Goal: Task Accomplishment & Management: Use online tool/utility

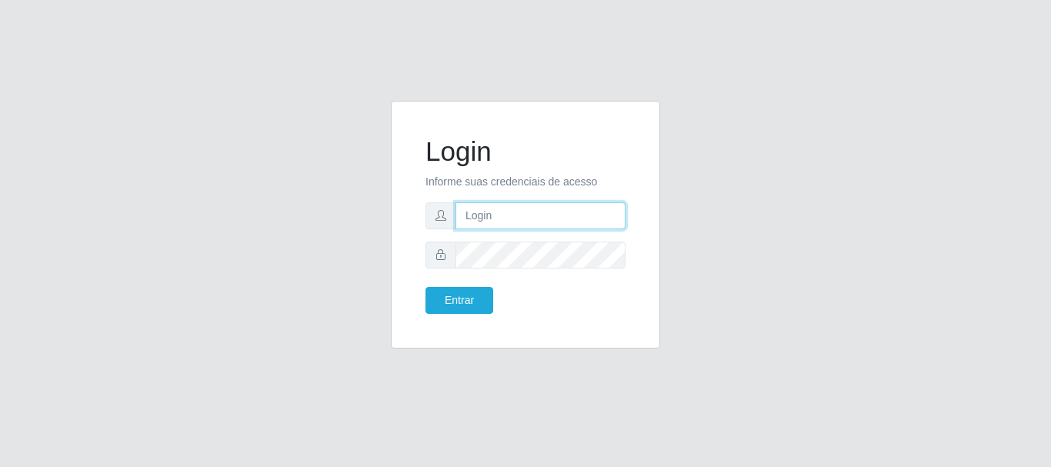
click at [551, 226] on input "text" at bounding box center [540, 215] width 170 height 27
type input "ariel.jardim@atacadovem.com.br"
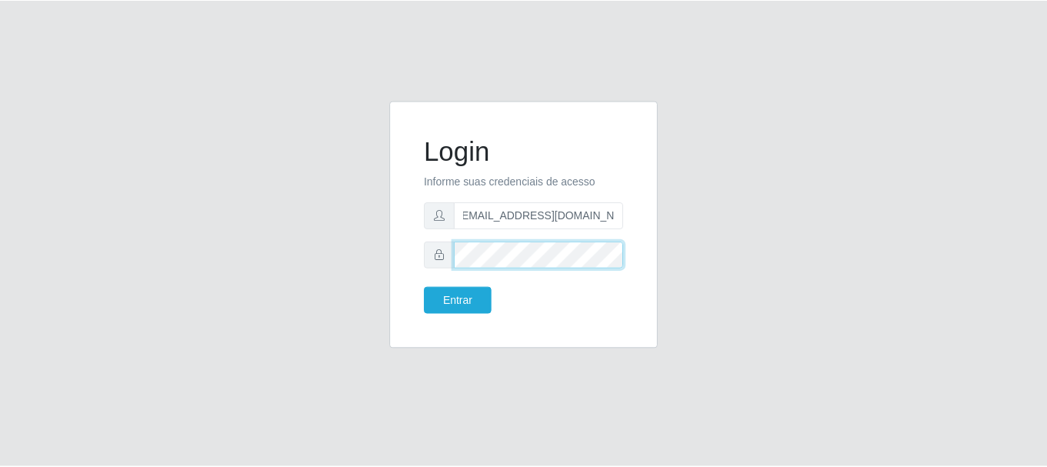
scroll to position [0, 0]
click at [425, 287] on button "Entrar" at bounding box center [459, 300] width 68 height 27
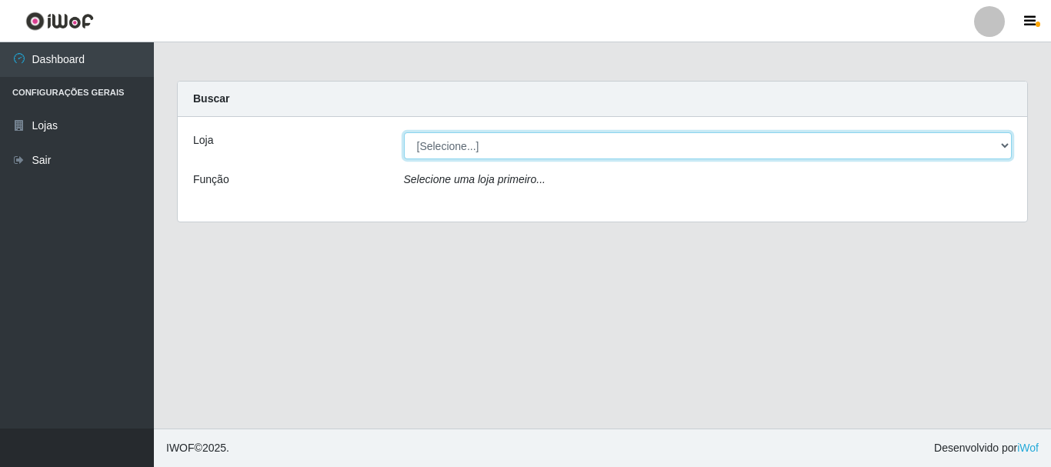
drag, startPoint x: 775, startPoint y: 142, endPoint x: 744, endPoint y: 156, distance: 34.4
click at [775, 142] on select "[Selecione...] Atacado Vem - Loja 31 [GEOGRAPHIC_DATA]" at bounding box center [708, 145] width 608 height 27
select select "437"
click at [404, 132] on select "[Selecione...] Atacado Vem - Loja 31 [GEOGRAPHIC_DATA]" at bounding box center [708, 145] width 608 height 27
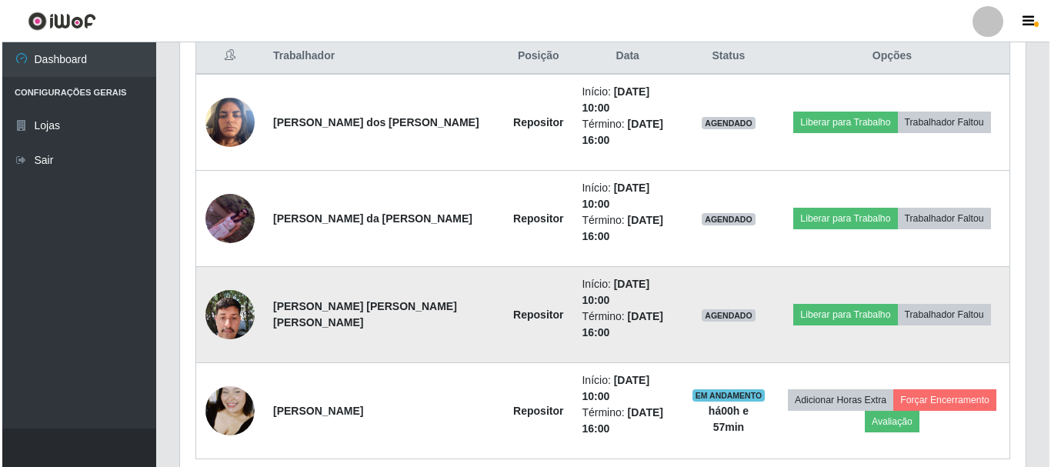
scroll to position [601, 0]
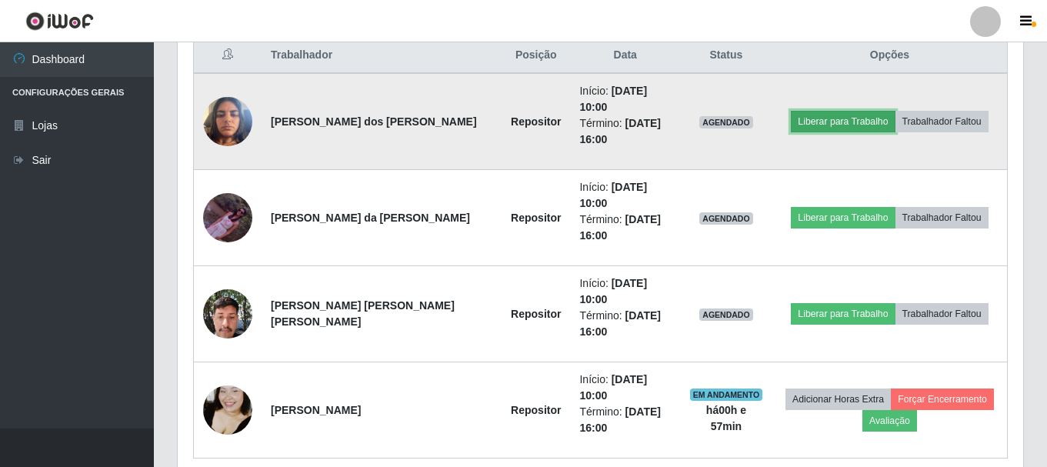
click at [814, 119] on button "Liberar para Trabalho" at bounding box center [843, 122] width 104 height 22
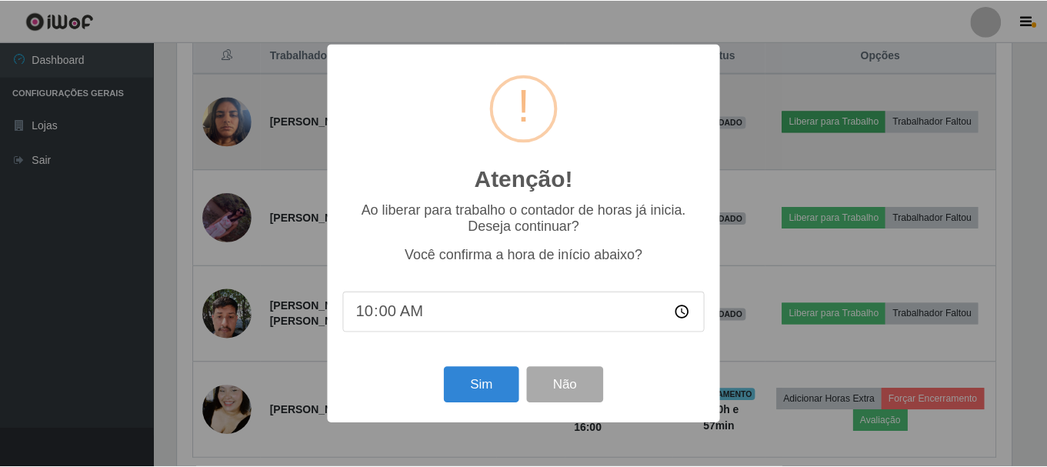
scroll to position [319, 838]
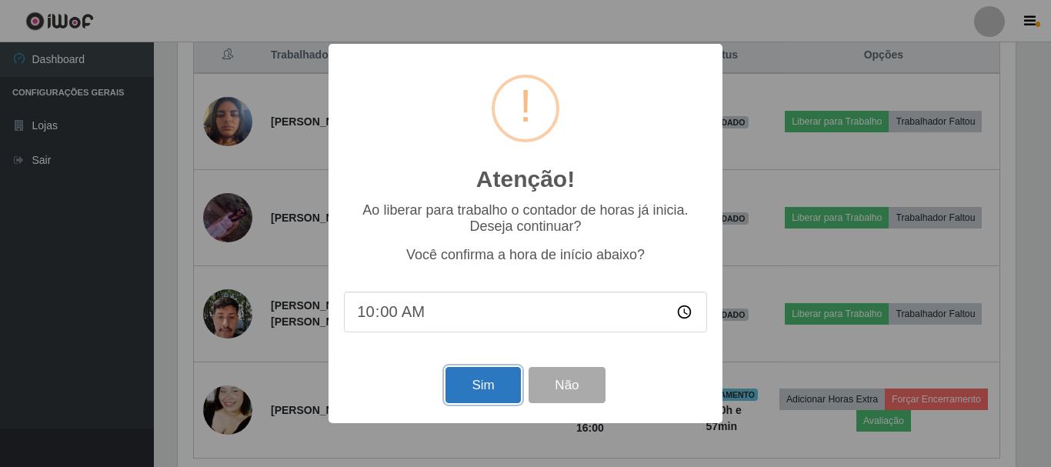
click at [493, 390] on button "Sim" at bounding box center [482, 385] width 75 height 36
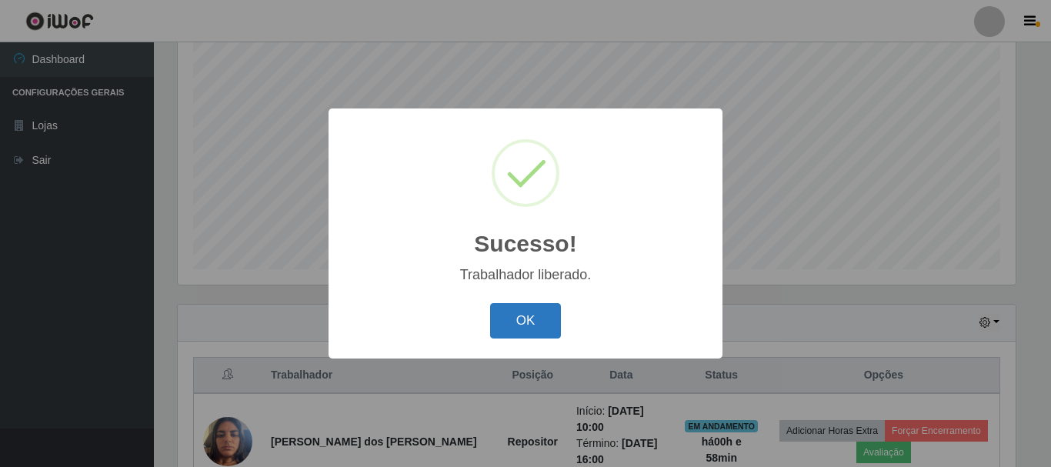
click at [536, 318] on button "OK" at bounding box center [526, 321] width 72 height 36
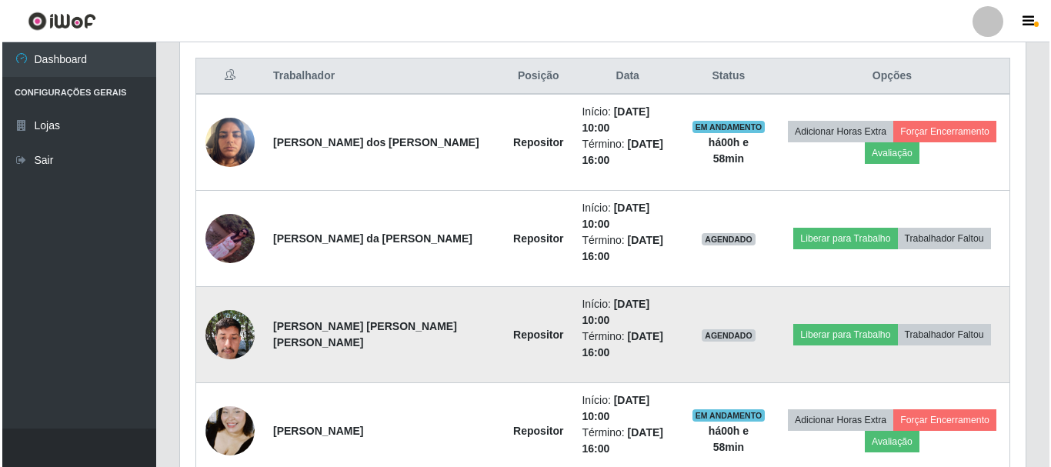
scroll to position [601, 0]
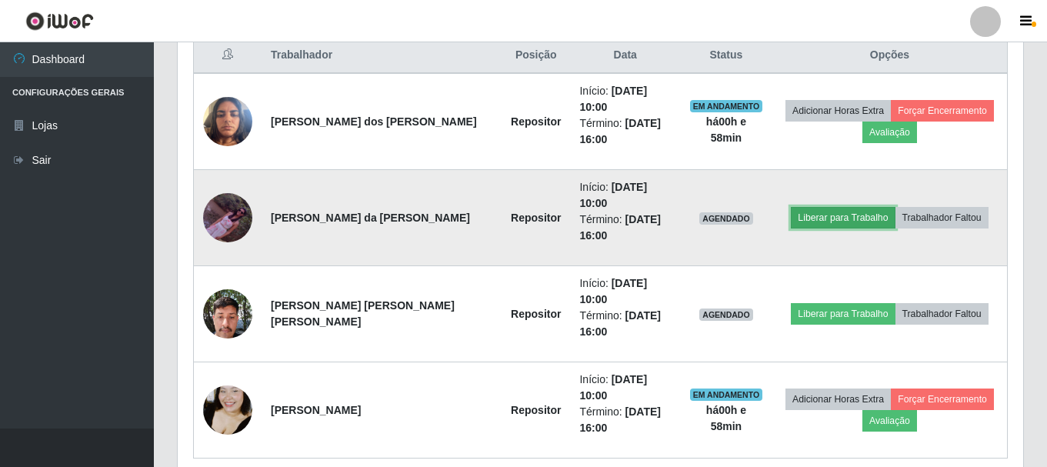
click at [818, 207] on button "Liberar para Trabalho" at bounding box center [843, 218] width 104 height 22
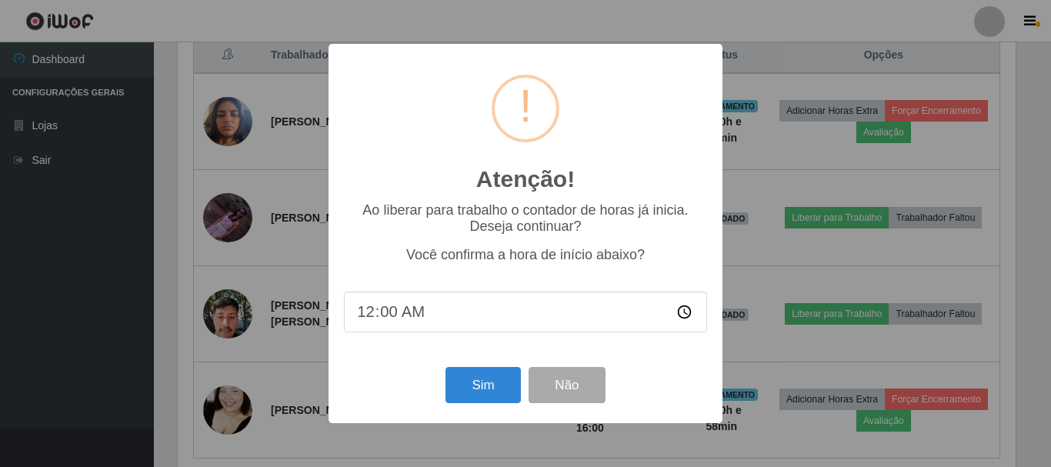
type input "09:00"
click at [482, 385] on button "Sim" at bounding box center [482, 385] width 75 height 36
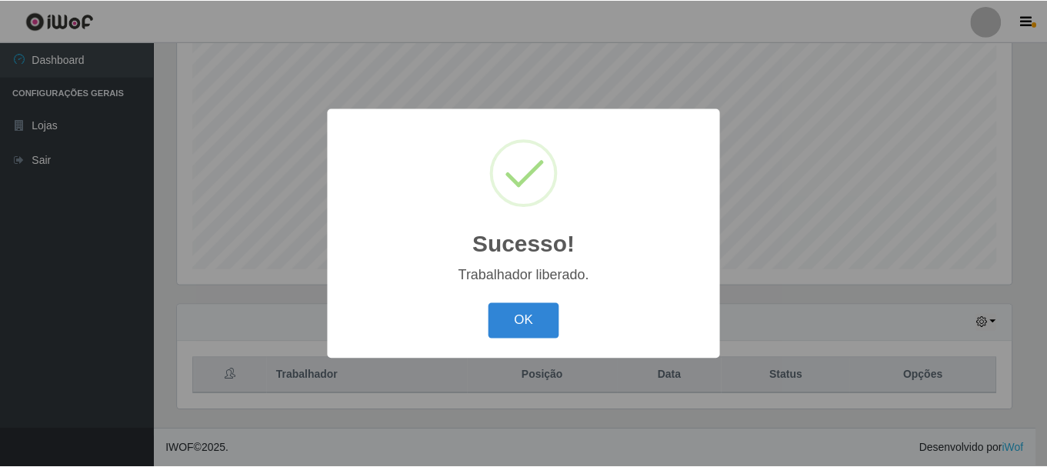
scroll to position [768795, 768276]
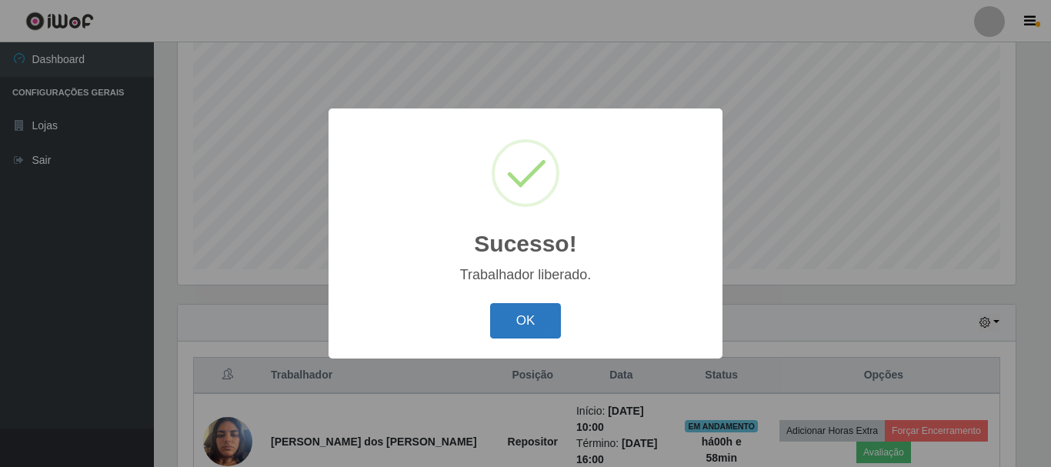
click at [515, 307] on button "OK" at bounding box center [526, 321] width 72 height 36
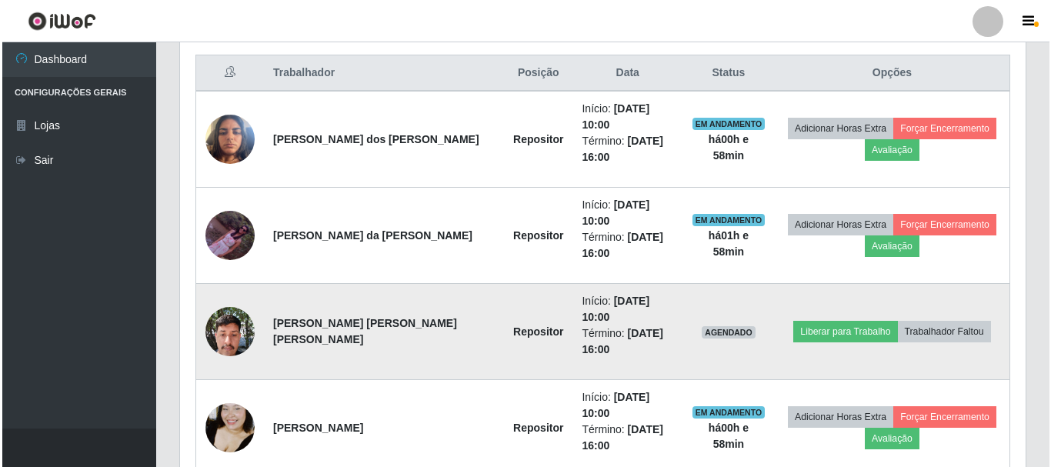
scroll to position [601, 0]
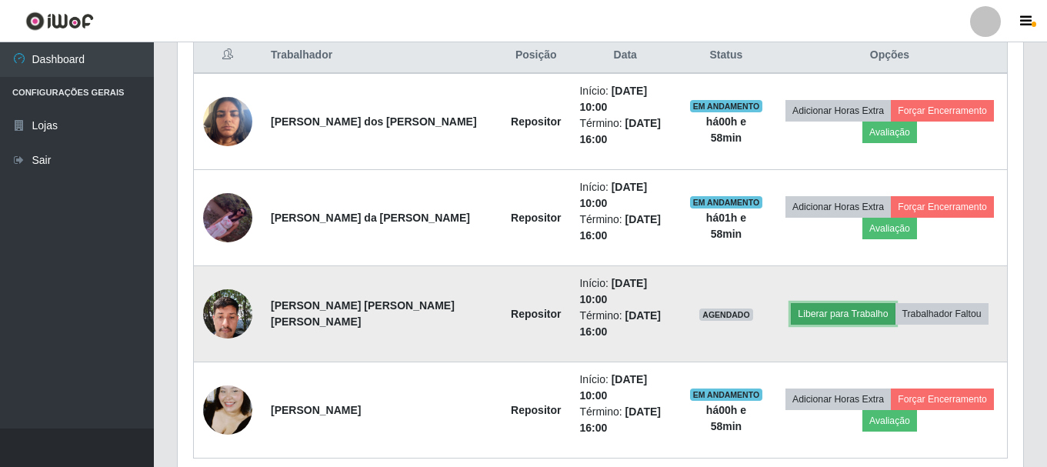
click at [811, 303] on button "Liberar para Trabalho" at bounding box center [843, 314] width 104 height 22
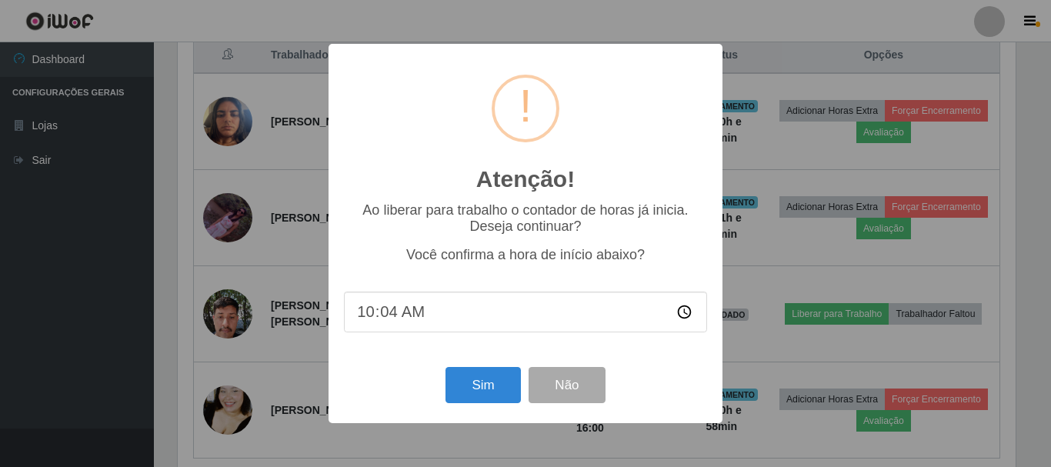
type input "10:40"
click at [481, 390] on button "Sim" at bounding box center [482, 385] width 75 height 36
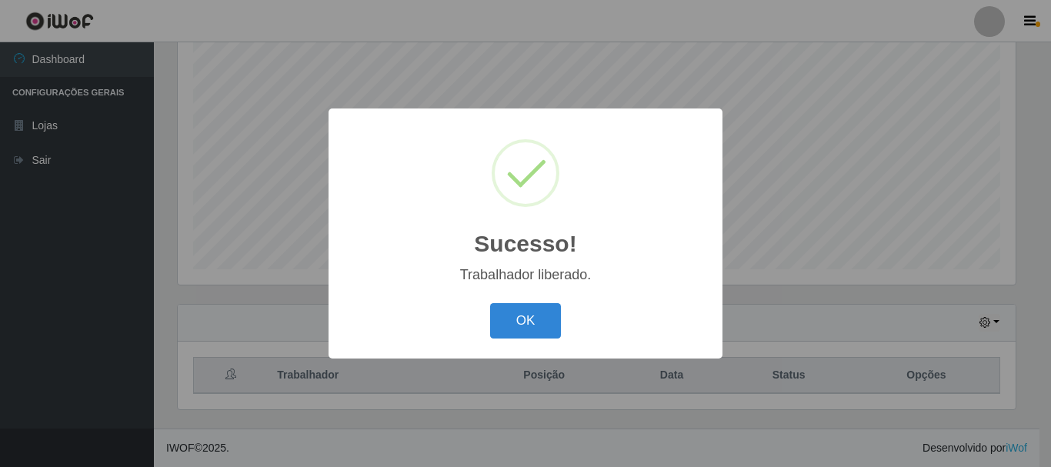
scroll to position [768795, 768276]
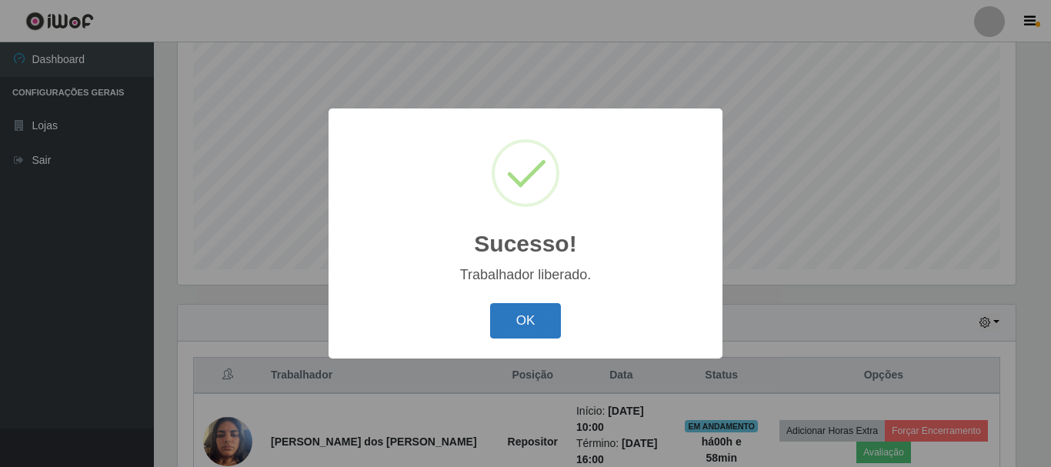
click at [526, 319] on button "OK" at bounding box center [526, 321] width 72 height 36
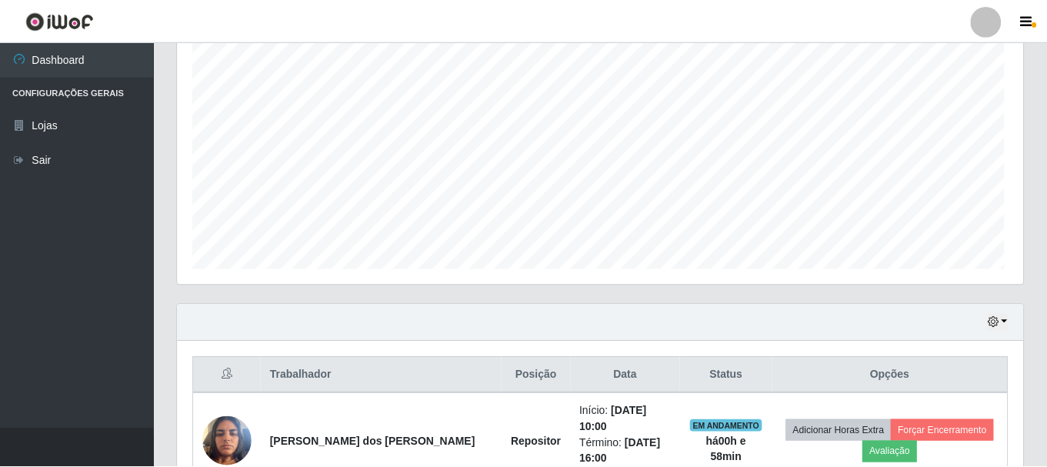
scroll to position [0, 0]
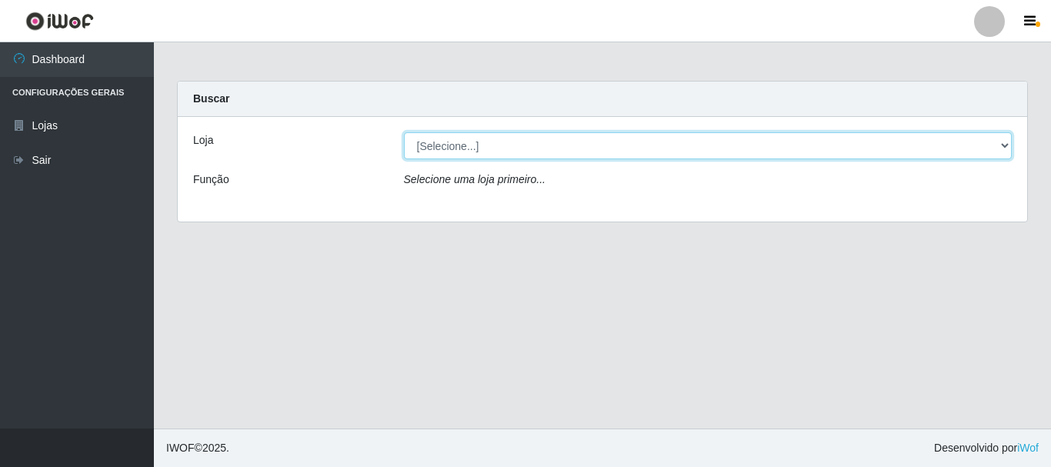
drag, startPoint x: 461, startPoint y: 143, endPoint x: 460, endPoint y: 158, distance: 15.5
click at [461, 143] on select "[Selecione...] Atacado Vem - Loja 31 [GEOGRAPHIC_DATA]" at bounding box center [708, 145] width 608 height 27
click at [404, 132] on select "[Selecione...] Atacado Vem - Loja 31 [GEOGRAPHIC_DATA]" at bounding box center [708, 145] width 608 height 27
click at [485, 157] on select "[Selecione...] Atacado Vem - Loja 31 [GEOGRAPHIC_DATA]" at bounding box center [708, 145] width 608 height 27
select select "437"
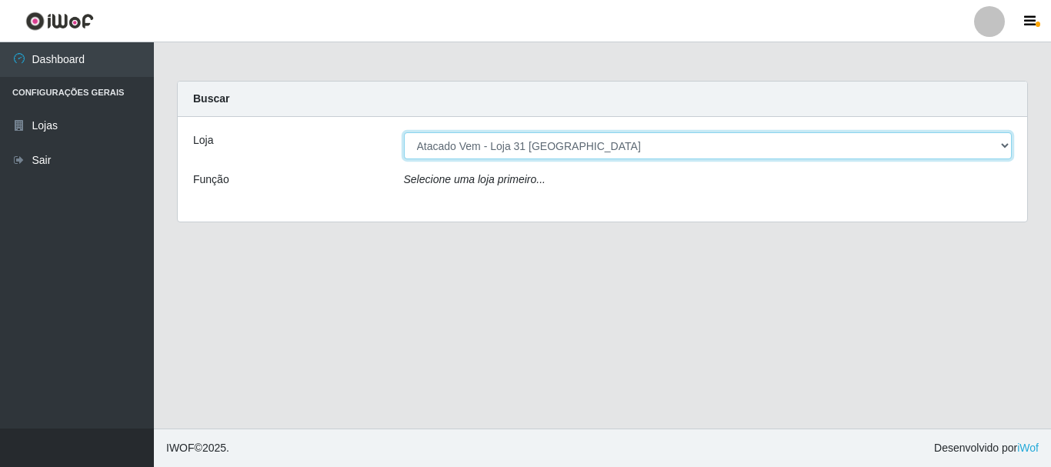
click at [404, 132] on select "[Selecione...] Atacado Vem - Loja 31 [GEOGRAPHIC_DATA]" at bounding box center [708, 145] width 608 height 27
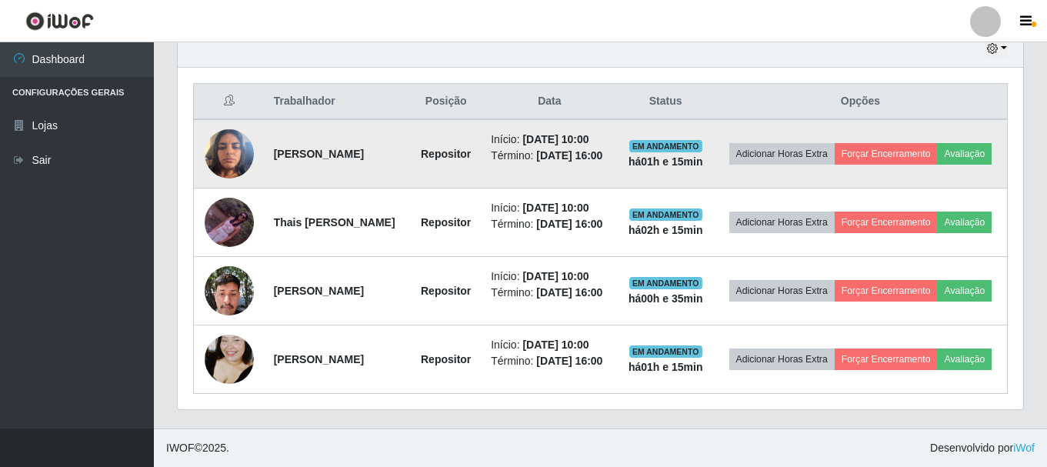
scroll to position [601, 0]
